Goal: Navigation & Orientation: Find specific page/section

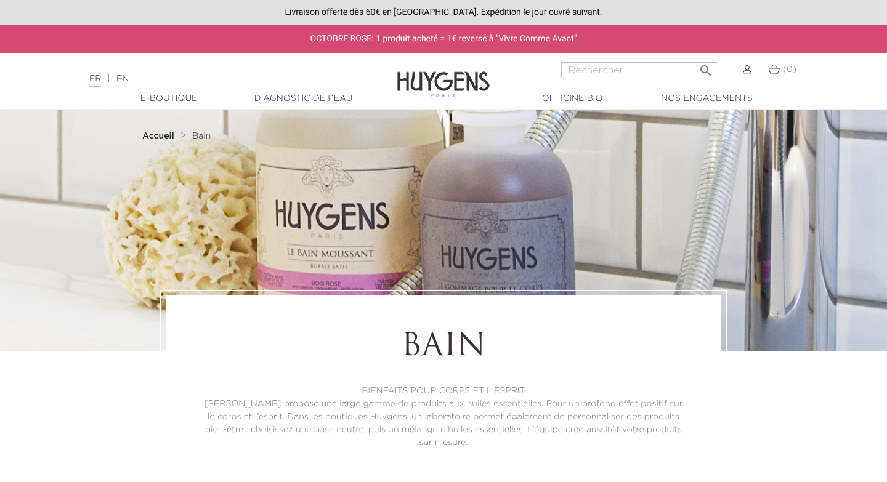
click at [430, 75] on img at bounding box center [443, 75] width 92 height 47
